Goal: Check status: Check status

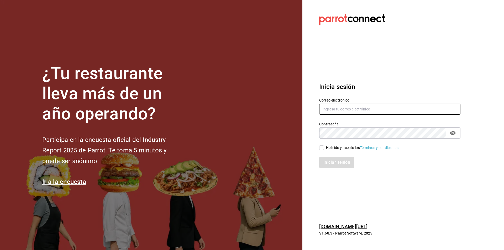
type input "[PERSON_NAME][EMAIL_ADDRESS][PERSON_NAME][DOMAIN_NAME]"
click at [320, 148] on input "He leído y acepto los Términos y condiciones." at bounding box center [321, 147] width 5 height 5
checkbox input "true"
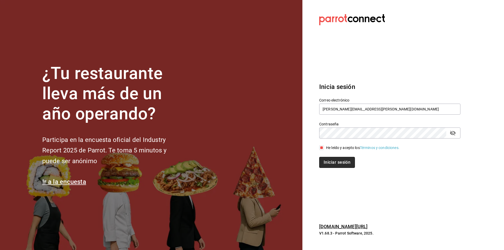
click at [331, 161] on button "Iniciar sesión" at bounding box center [337, 162] width 36 height 11
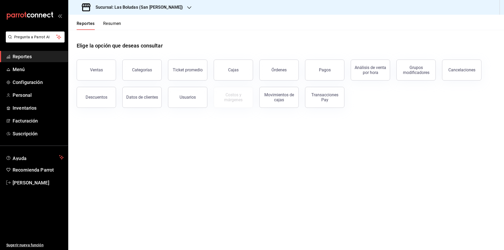
click at [108, 22] on button "Resumen" at bounding box center [112, 25] width 18 height 9
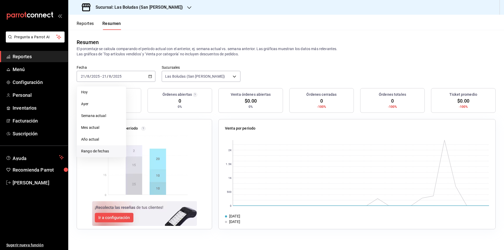
click at [98, 153] on span "Rango de fechas" at bounding box center [101, 152] width 41 height 6
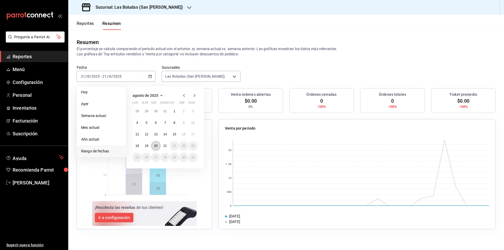
click at [155, 146] on abbr "20" at bounding box center [155, 146] width 3 height 4
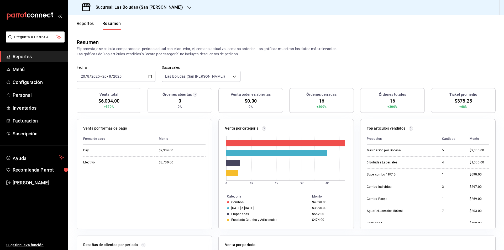
click at [187, 8] on icon "button" at bounding box center [189, 8] width 4 height 4
click at [100, 37] on span "Las Boludas (Leones)" at bounding box center [90, 35] width 36 height 6
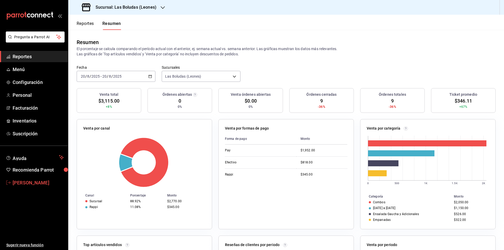
click at [37, 183] on span "[PERSON_NAME]" at bounding box center [38, 182] width 51 height 7
